Goal: Task Accomplishment & Management: Manage account settings

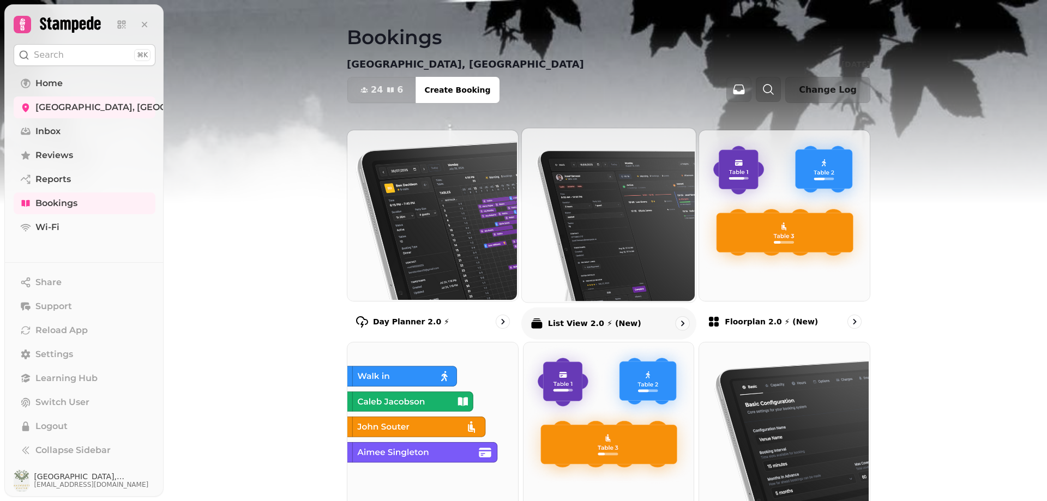
click at [550, 326] on p "List View 2.0 ⚡ (New)" at bounding box center [593, 323] width 93 height 11
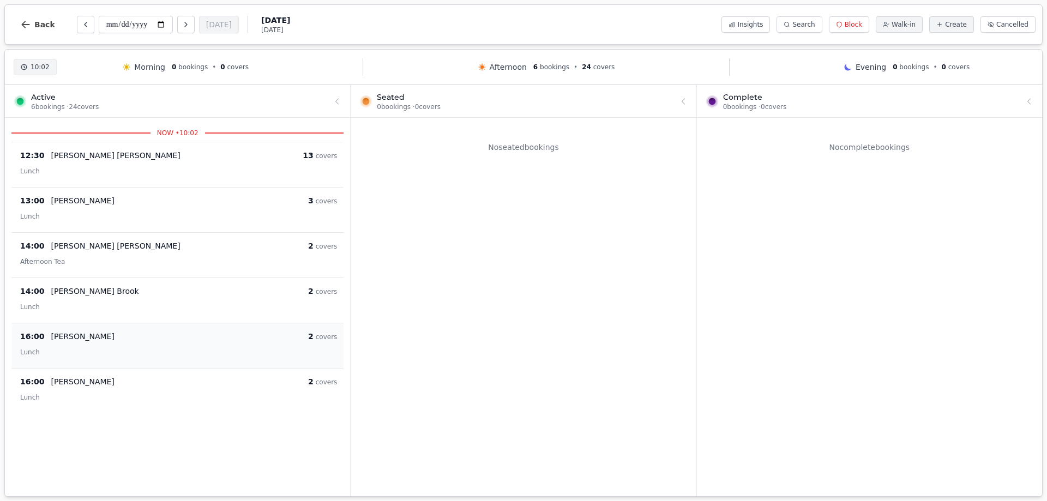
click at [131, 339] on div "[PERSON_NAME]" at bounding box center [179, 336] width 257 height 11
select select "****"
select select "*"
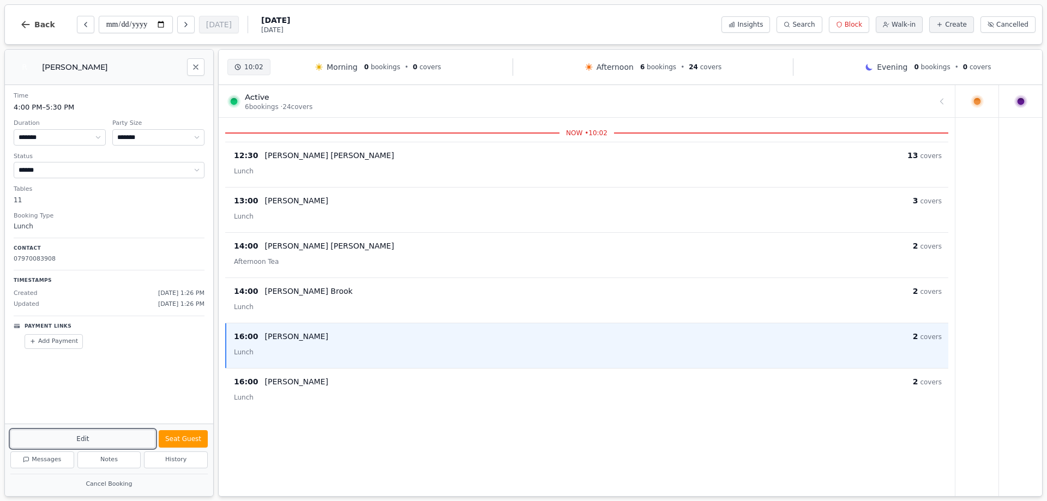
click at [101, 436] on button "Edit" at bounding box center [82, 439] width 145 height 19
select select "*"
select select "****"
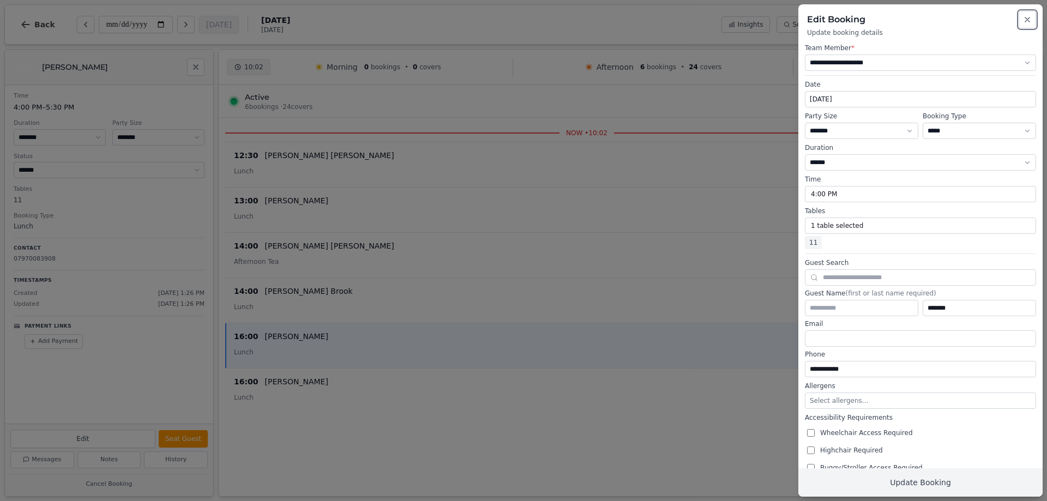
drag, startPoint x: 1026, startPoint y: 15, endPoint x: 1022, endPoint y: 20, distance: 6.6
click at [1025, 16] on button "Close" at bounding box center [1027, 19] width 17 height 17
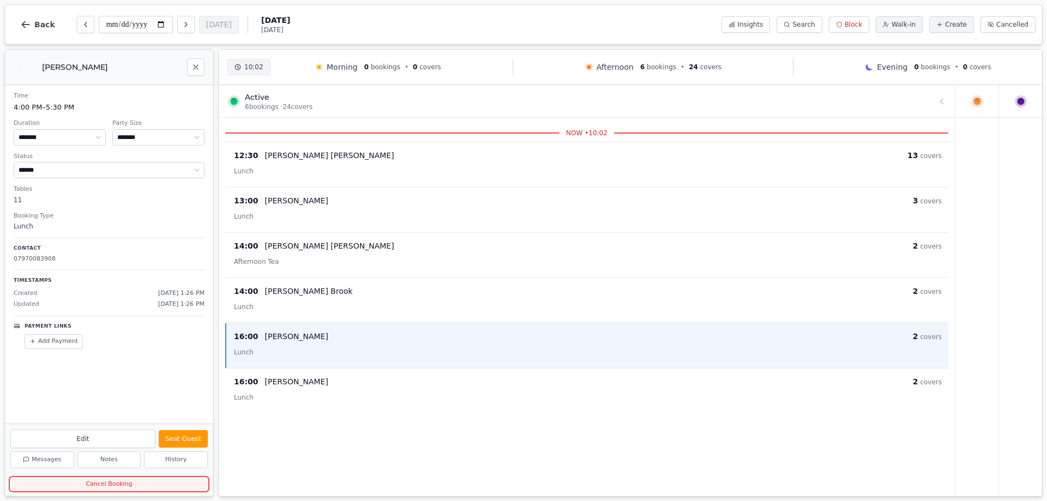
click at [128, 487] on button "Cancel Booking" at bounding box center [108, 485] width 197 height 14
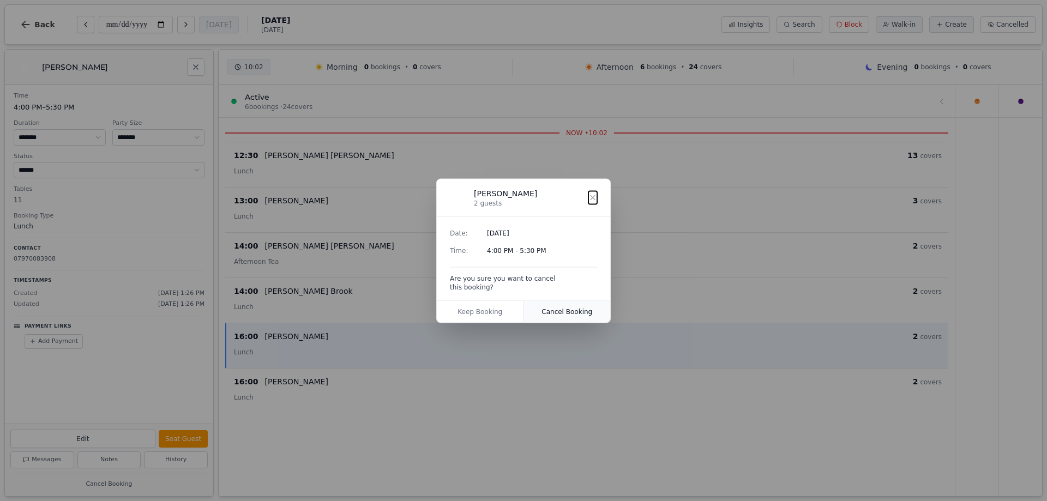
click at [553, 309] on button "Cancel Booking" at bounding box center [567, 311] width 87 height 22
